Goal: Find specific page/section

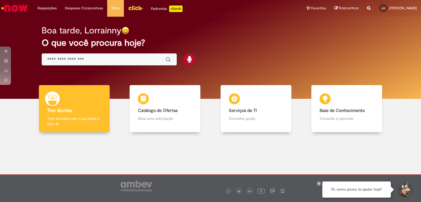
click at [117, 61] on input "Basta digitar aqui" at bounding box center [103, 60] width 113 height 6
click at [224, 39] on h2 "O que você procura hoje?" at bounding box center [211, 43] width 338 height 10
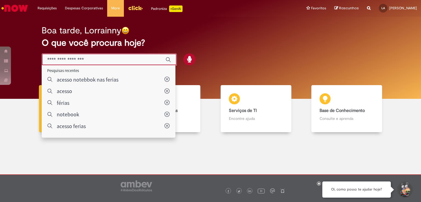
click at [99, 57] on input "Basta digitar aqui" at bounding box center [103, 60] width 113 height 6
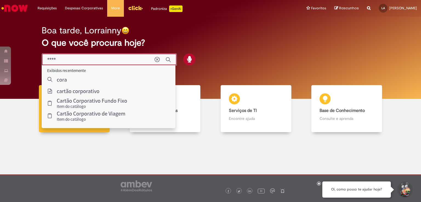
type input "****"
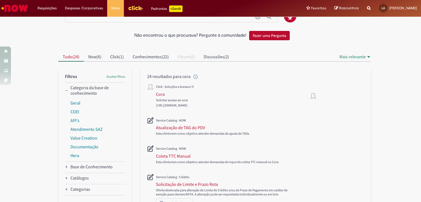
scroll to position [27, 0]
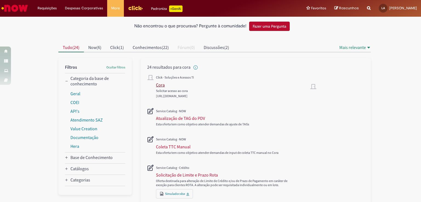
click at [162, 84] on div "Cora" at bounding box center [160, 84] width 9 height 5
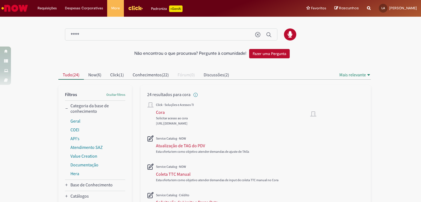
click at [131, 6] on img "Menu Cabeçalho" at bounding box center [135, 8] width 15 height 8
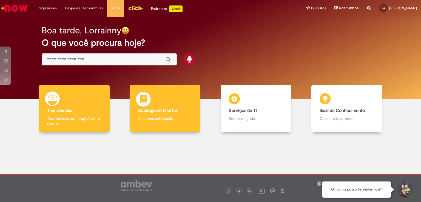
click at [161, 111] on b "Catálogo de Ofertas" at bounding box center [158, 110] width 40 height 5
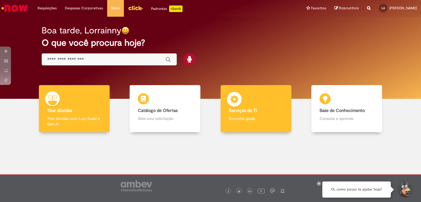
click at [261, 111] on h4 "Serviços de TI" at bounding box center [256, 110] width 54 height 5
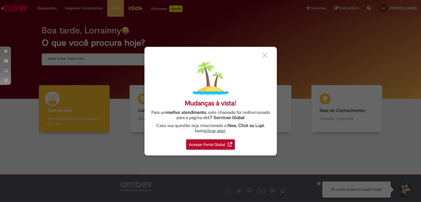
click at [211, 143] on div "Acessar Portal Global" at bounding box center [210, 144] width 49 height 10
